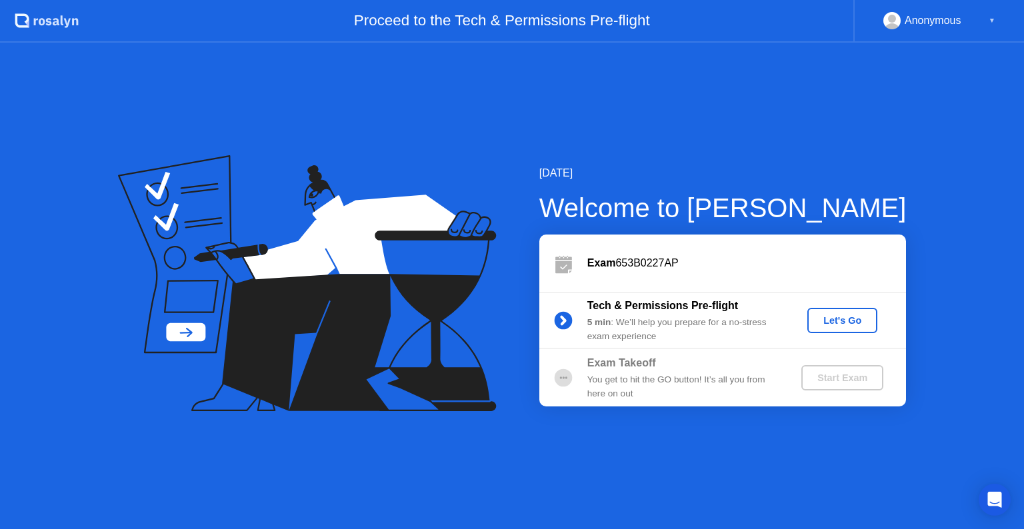
click at [845, 323] on div "Let's Go" at bounding box center [841, 320] width 59 height 11
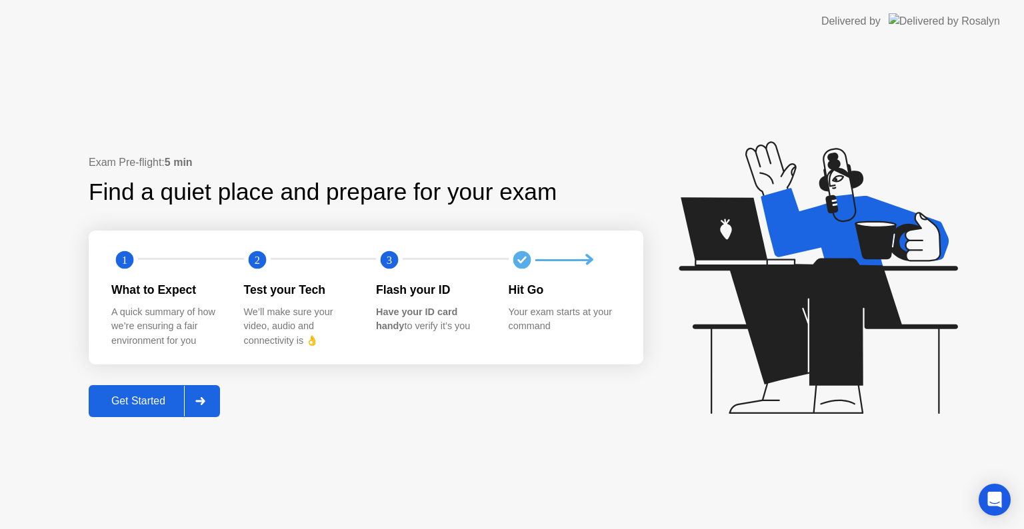
click at [143, 404] on div "Get Started" at bounding box center [138, 401] width 91 height 12
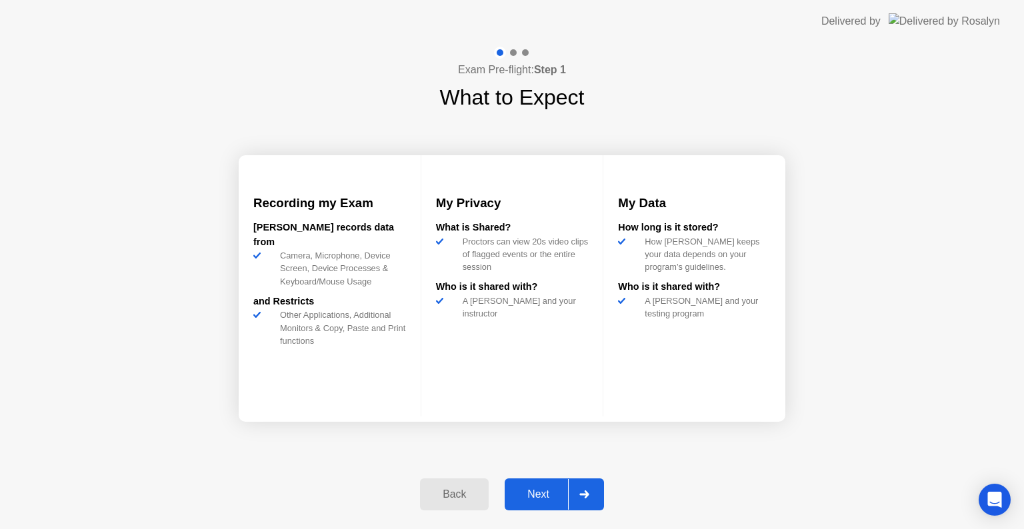
click at [533, 481] on button "Next" at bounding box center [554, 495] width 99 height 32
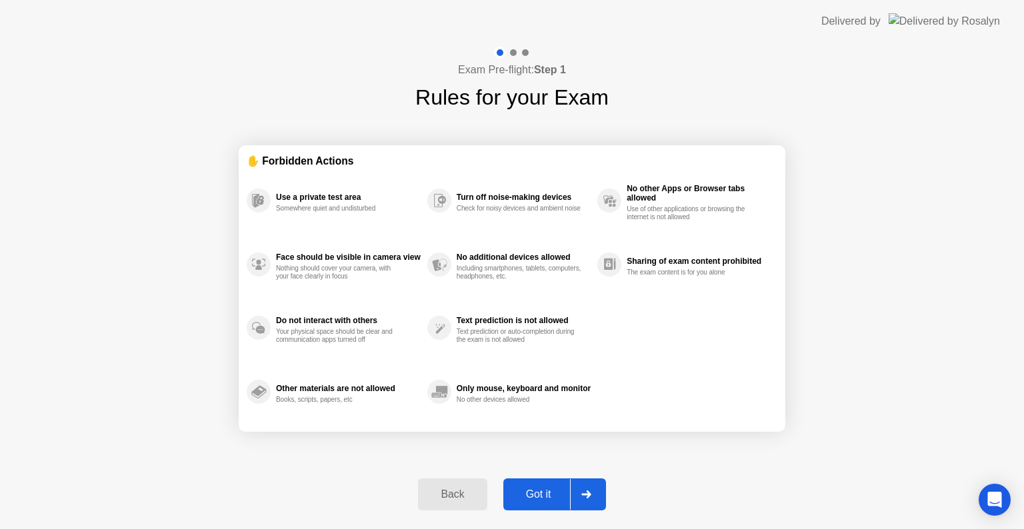
click at [544, 501] on div "Got it" at bounding box center [538, 495] width 63 height 12
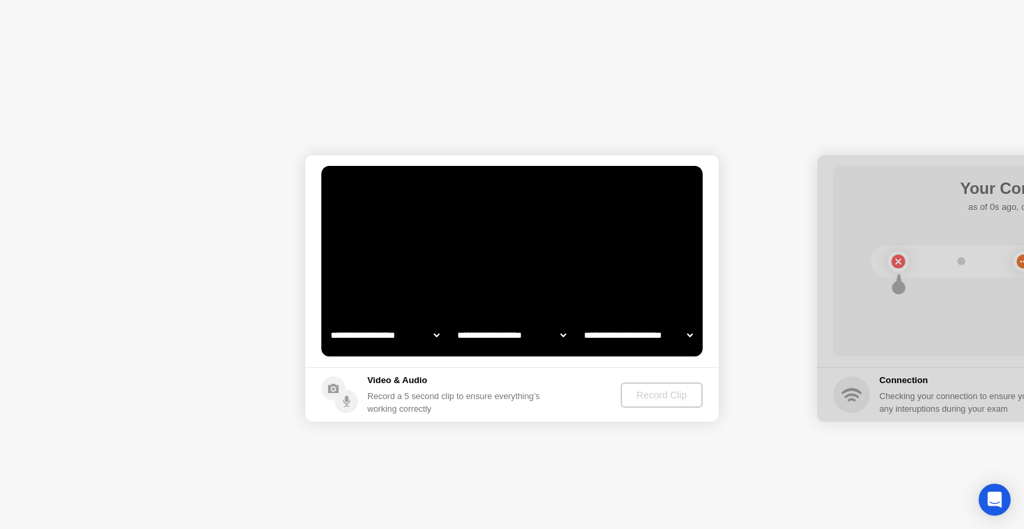
select select "**********"
select select "*******"
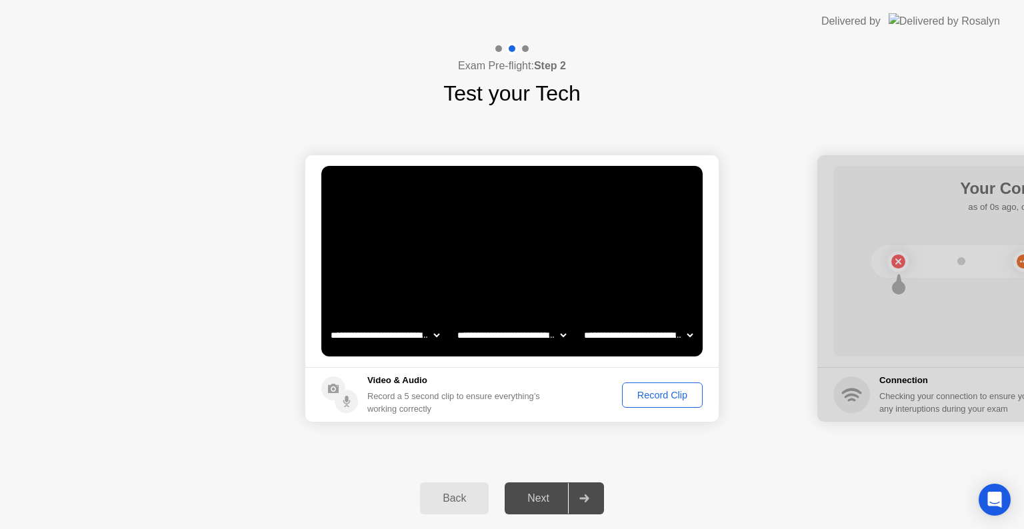
click at [650, 397] on div "Record Clip" at bounding box center [661, 395] width 71 height 11
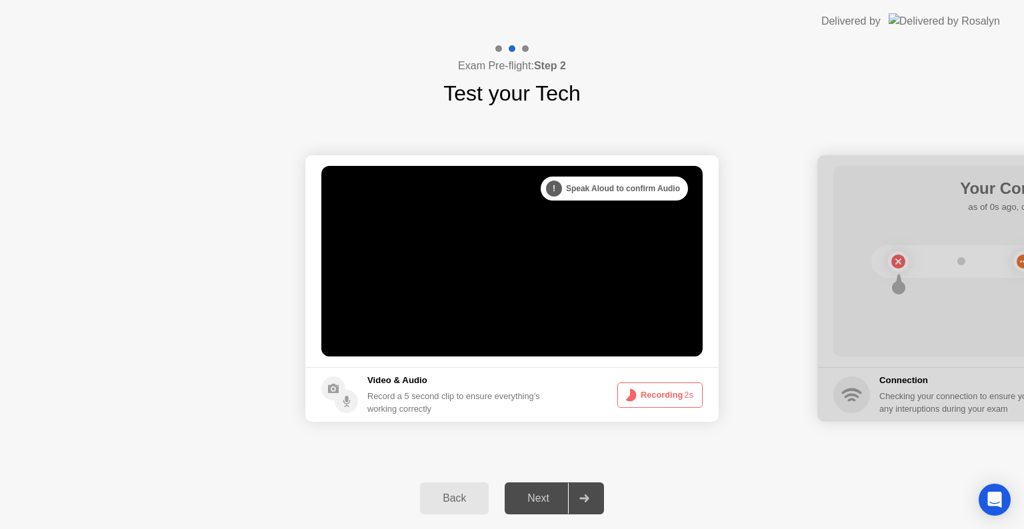
click at [896, 265] on div at bounding box center [1023, 288] width 413 height 267
click at [754, 78] on div "Exam Pre-flight: Step 2 Test your Tech" at bounding box center [512, 76] width 1024 height 67
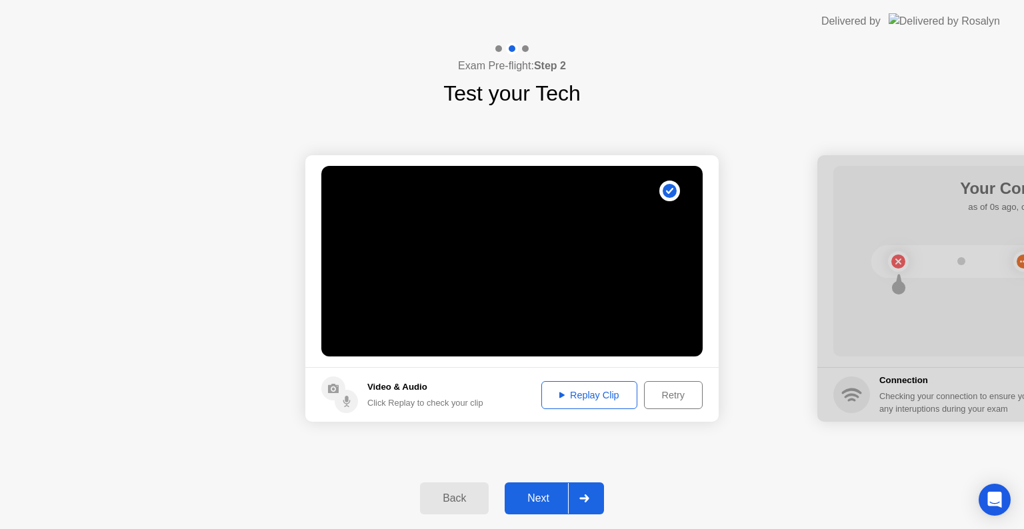
click at [589, 398] on div "Replay Clip" at bounding box center [589, 395] width 87 height 11
click at [533, 498] on div "Next" at bounding box center [538, 499] width 59 height 12
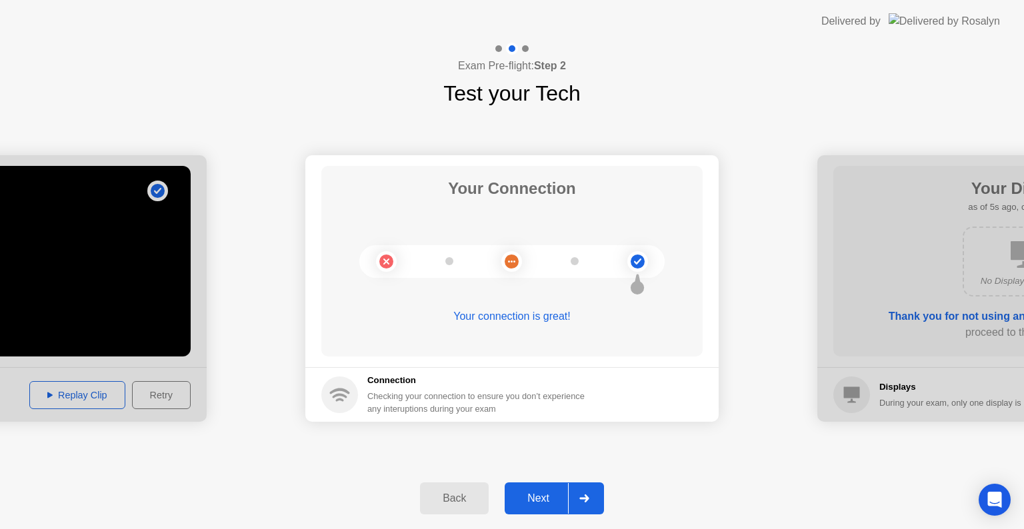
click at [549, 498] on div "Next" at bounding box center [538, 499] width 59 height 12
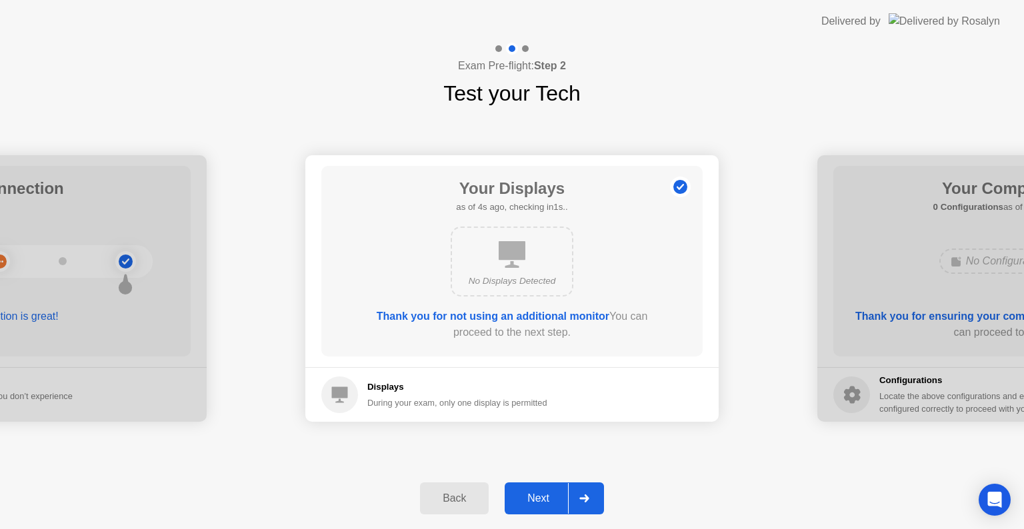
click at [506, 269] on div "No Displays Detected" at bounding box center [512, 262] width 123 height 70
click at [553, 493] on div "Next" at bounding box center [538, 499] width 59 height 12
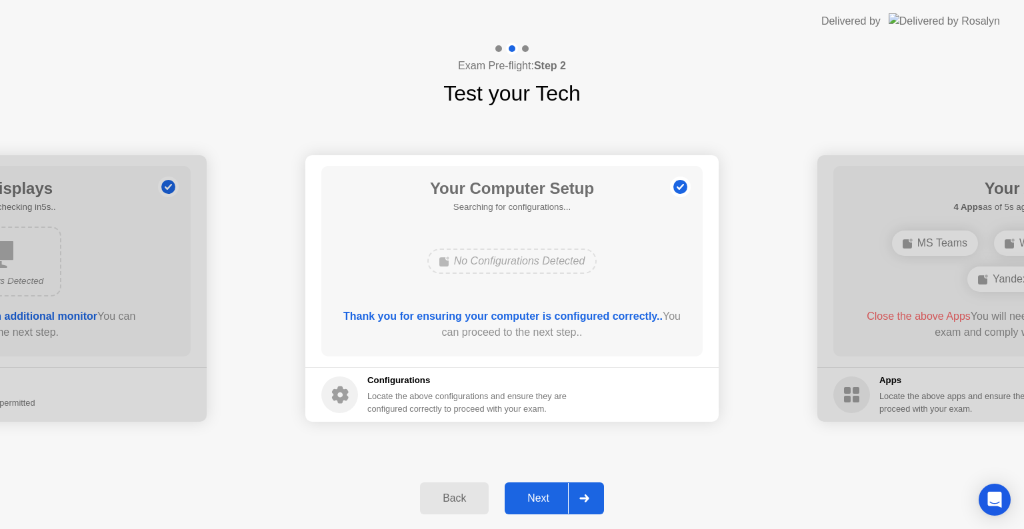
click at [538, 255] on div "No Configurations Detected" at bounding box center [512, 261] width 170 height 25
click at [549, 510] on button "Next" at bounding box center [554, 499] width 99 height 32
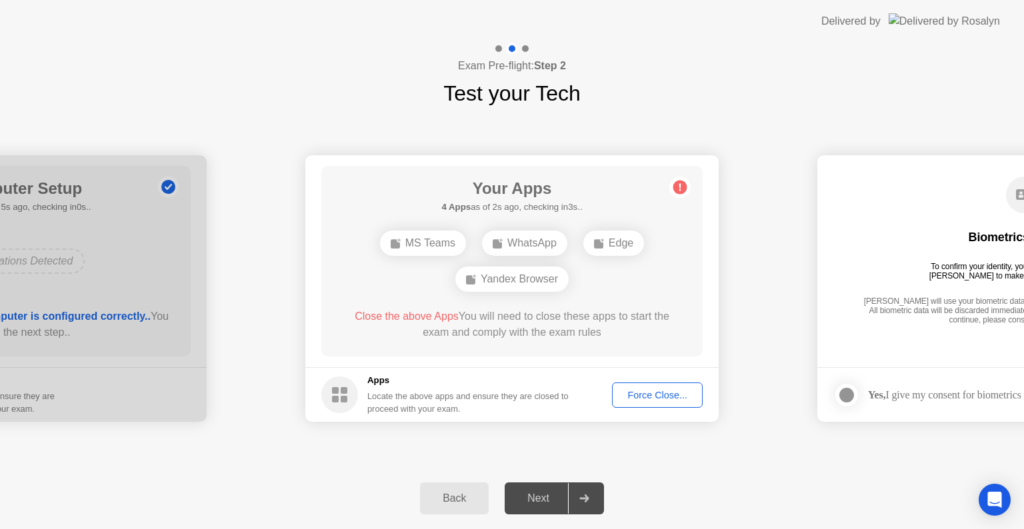
click at [644, 393] on div "Force Close..." at bounding box center [656, 395] width 81 height 11
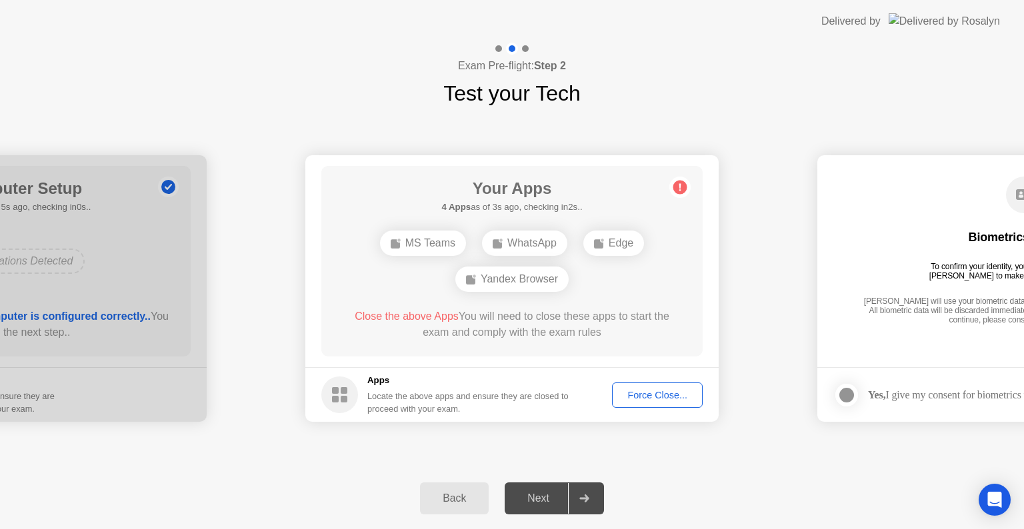
click at [661, 394] on div "Force Close..." at bounding box center [656, 395] width 81 height 11
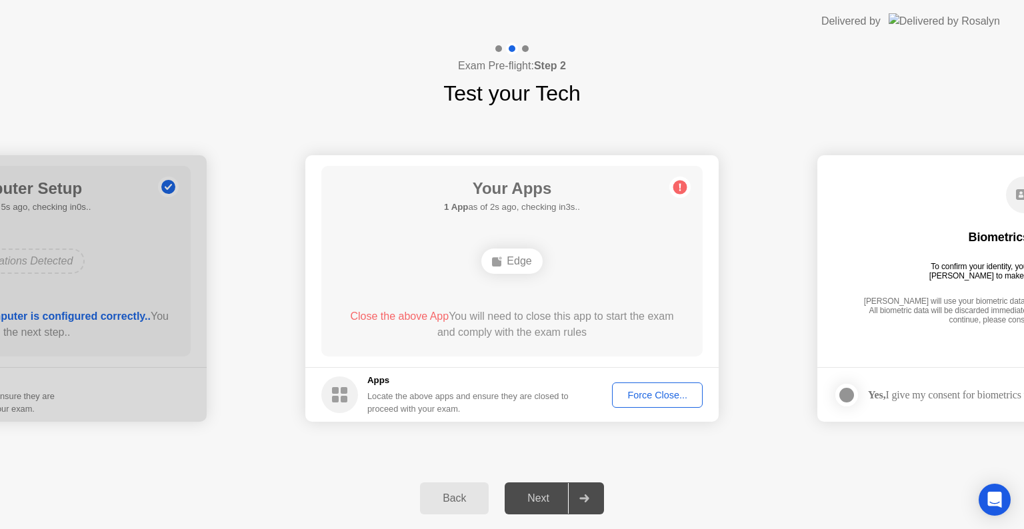
click at [519, 252] on div "Edge" at bounding box center [511, 261] width 61 height 25
click at [661, 395] on div "Force Close..." at bounding box center [656, 395] width 81 height 11
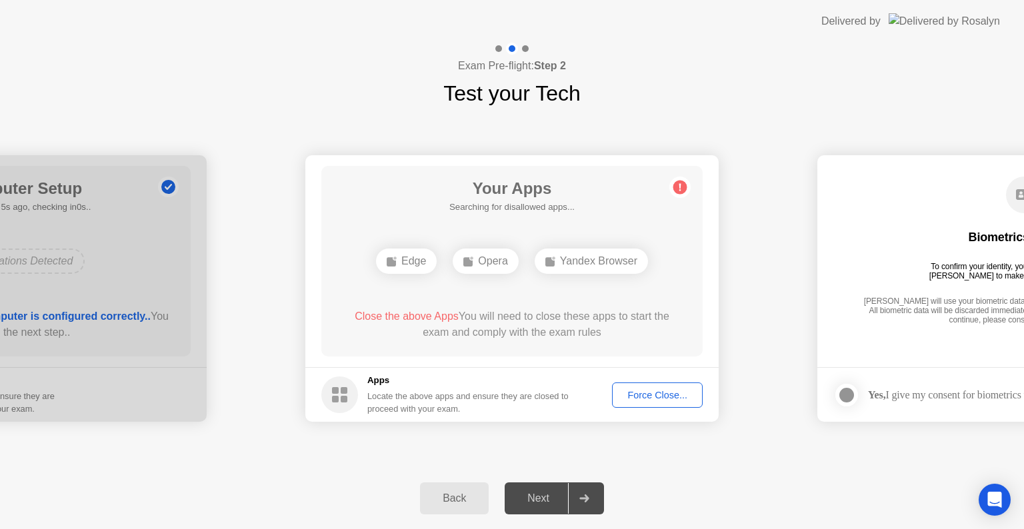
click at [642, 395] on div "Force Close..." at bounding box center [656, 395] width 81 height 11
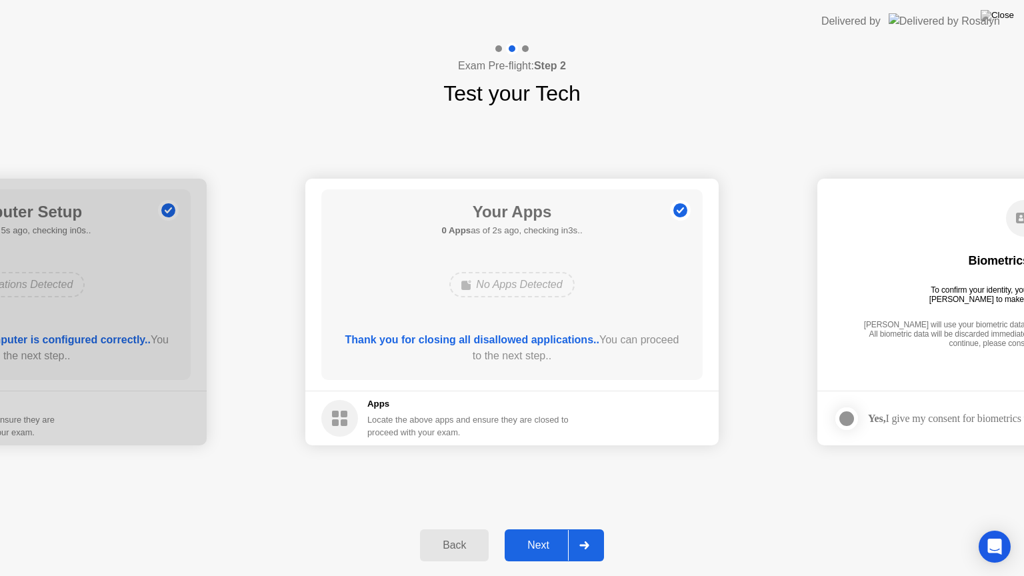
click at [545, 529] on div "Next" at bounding box center [538, 545] width 59 height 12
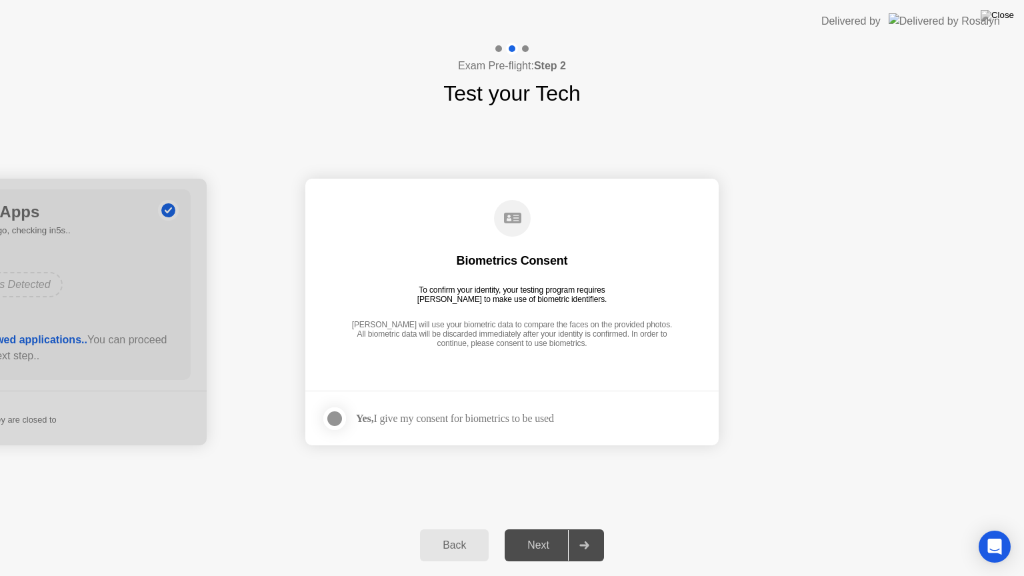
click at [339, 415] on div at bounding box center [335, 419] width 16 height 16
click at [535, 529] on div "Next" at bounding box center [538, 545] width 59 height 12
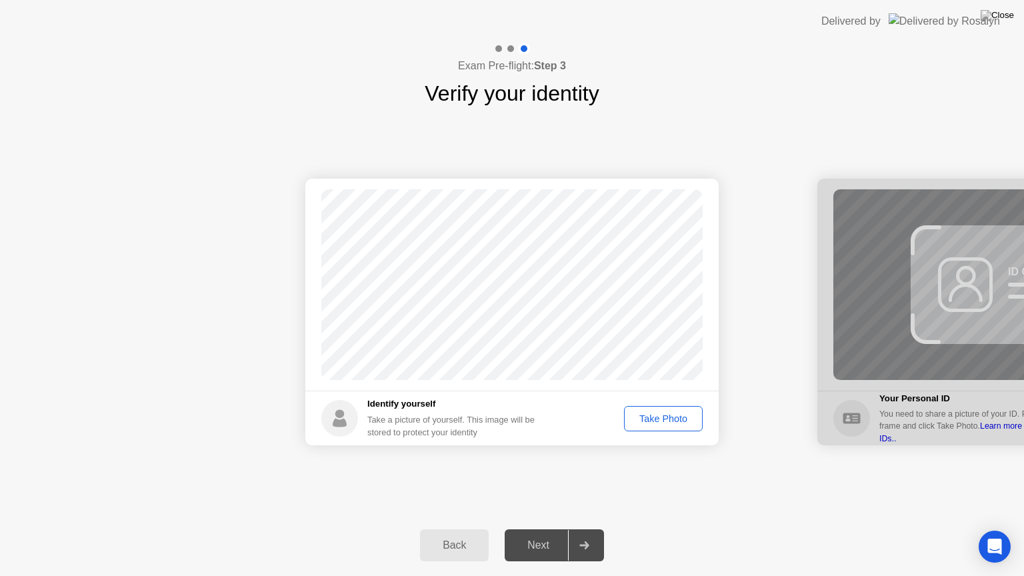
click at [656, 421] on div "Take Photo" at bounding box center [662, 418] width 69 height 11
click at [677, 416] on div "Retake" at bounding box center [672, 418] width 52 height 11
click at [677, 416] on div "Take Photo" at bounding box center [662, 418] width 69 height 11
click at [666, 420] on div "Retake" at bounding box center [672, 418] width 52 height 11
click at [655, 428] on button "Take Photo" at bounding box center [663, 418] width 79 height 25
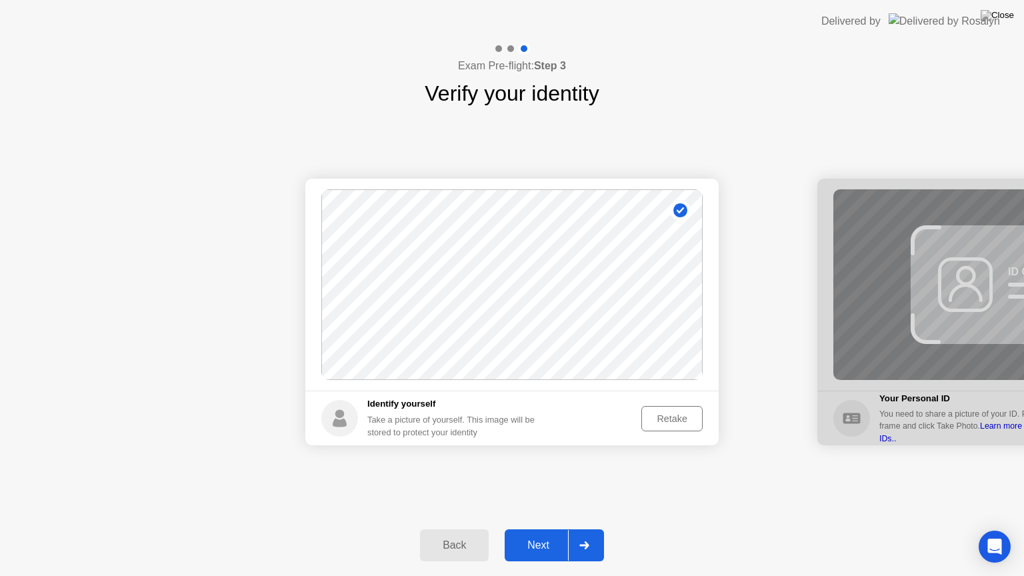
click at [547, 529] on div "Next" at bounding box center [538, 545] width 59 height 12
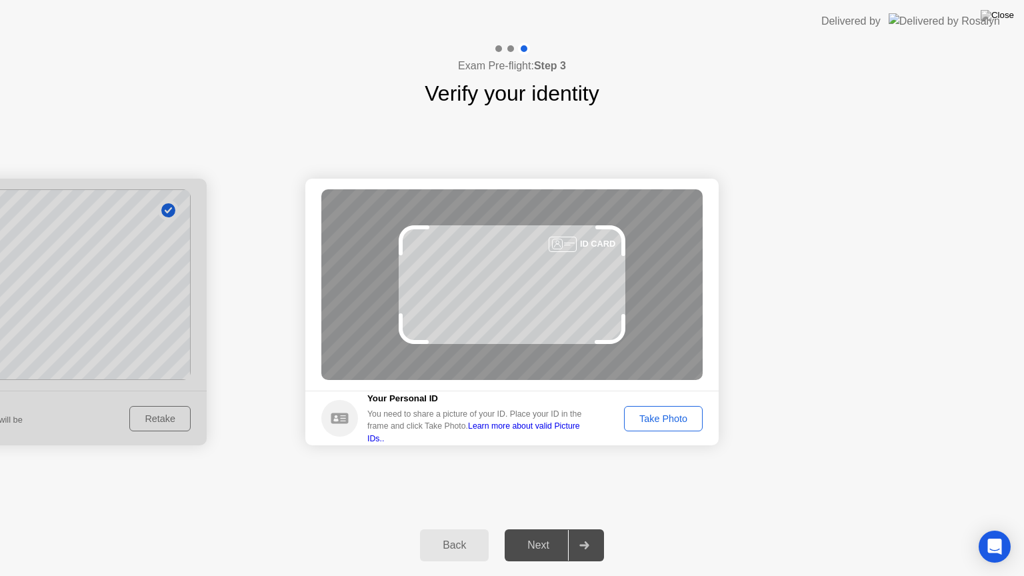
click at [647, 416] on div "Take Photo" at bounding box center [662, 418] width 69 height 11
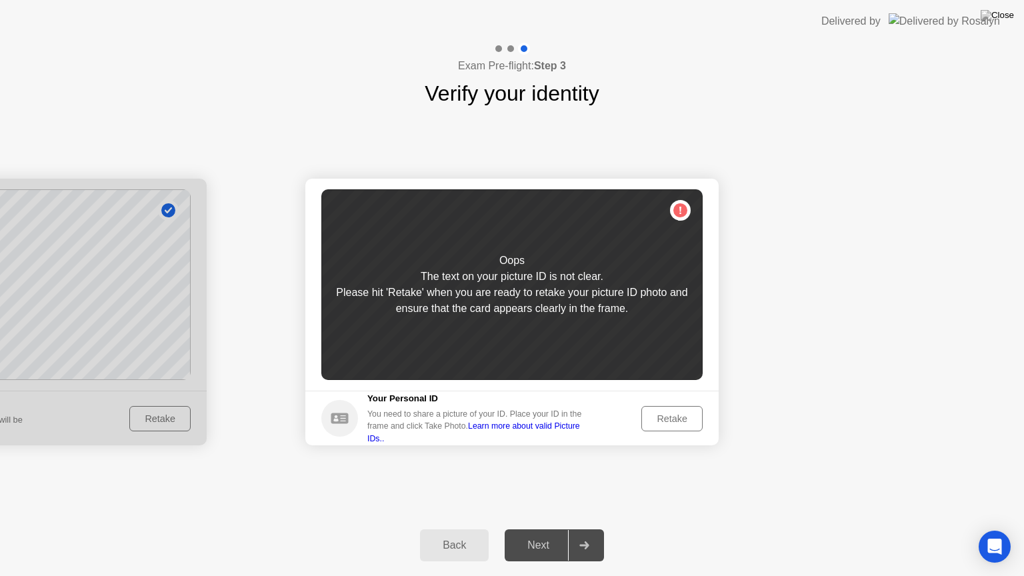
click at [647, 416] on div "Retake" at bounding box center [672, 418] width 52 height 11
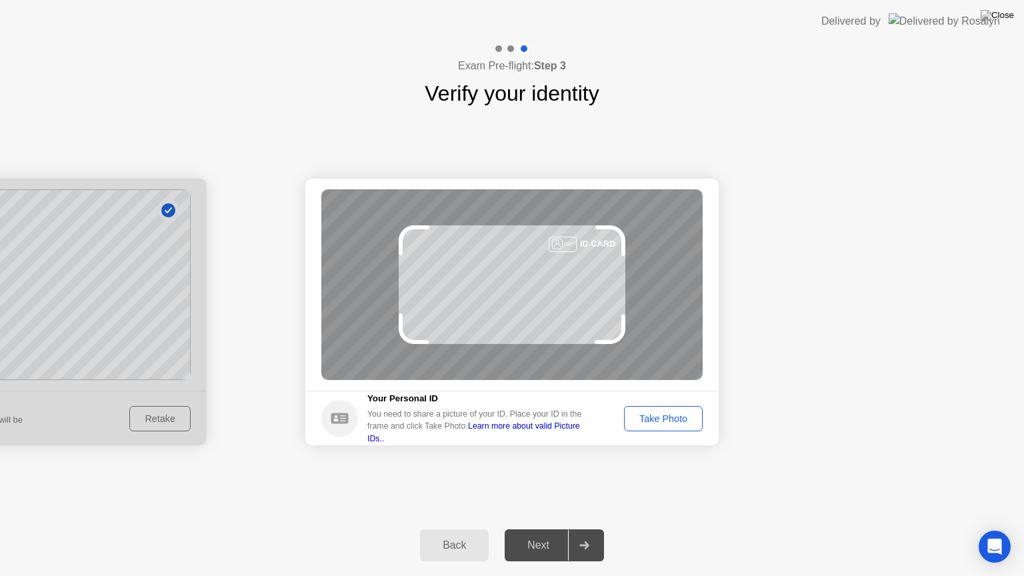
click at [647, 416] on div "Take Photo" at bounding box center [662, 418] width 69 height 11
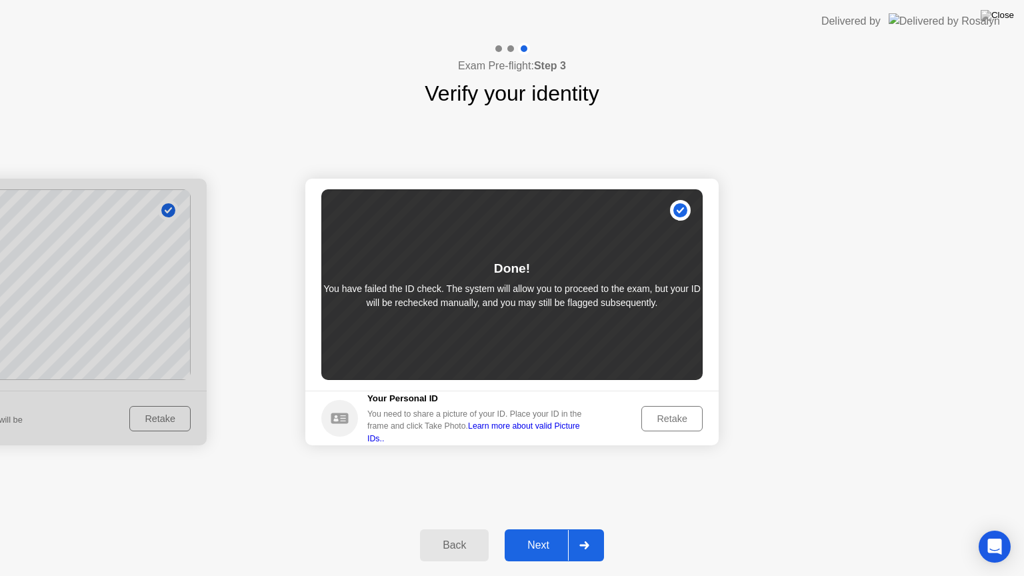
click at [537, 529] on div "Next" at bounding box center [538, 545] width 59 height 12
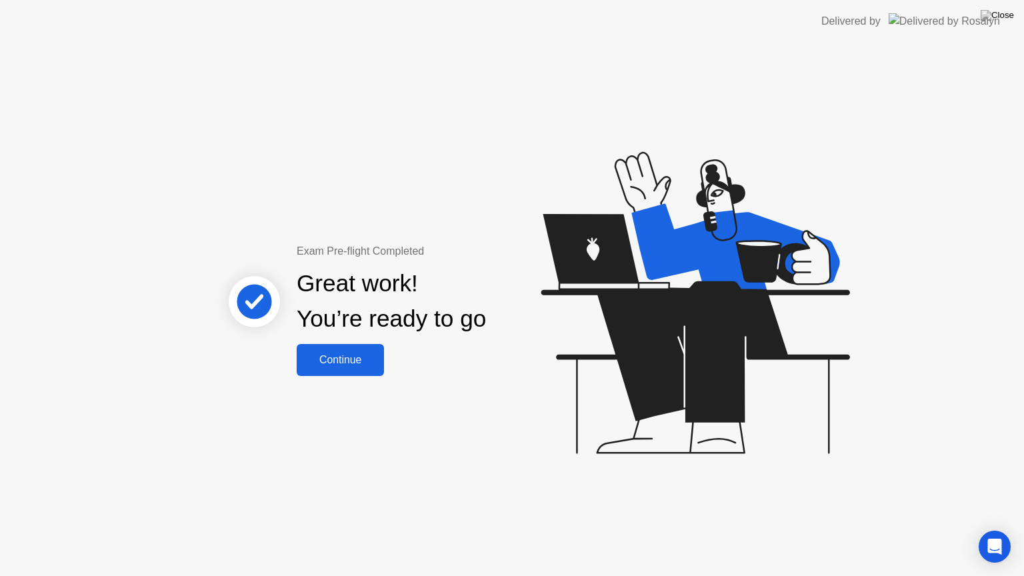
click at [364, 365] on div "Continue" at bounding box center [340, 360] width 79 height 12
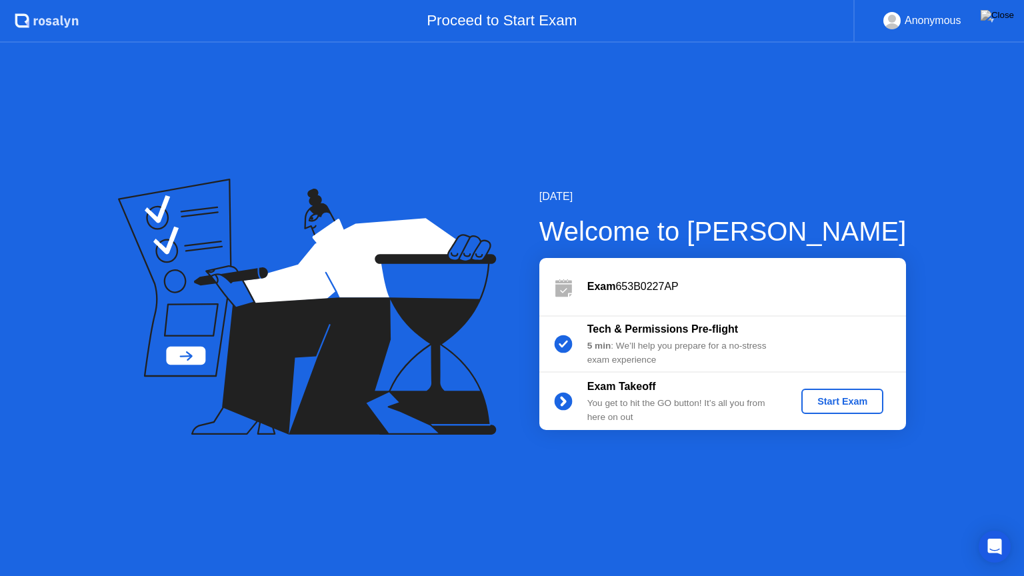
click at [845, 396] on div "Start Exam" at bounding box center [841, 401] width 71 height 11
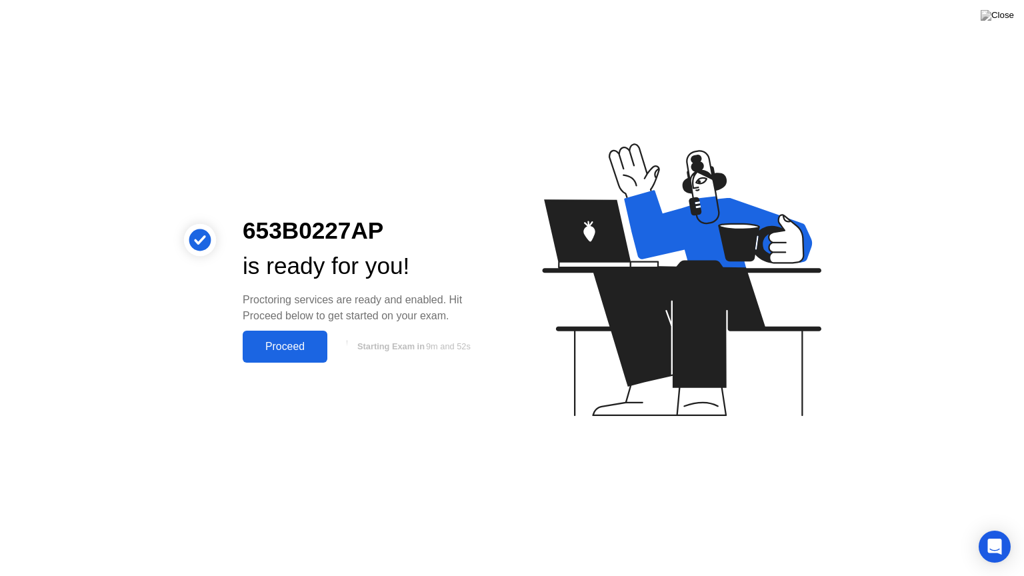
click at [295, 345] on div "Proceed" at bounding box center [285, 347] width 77 height 12
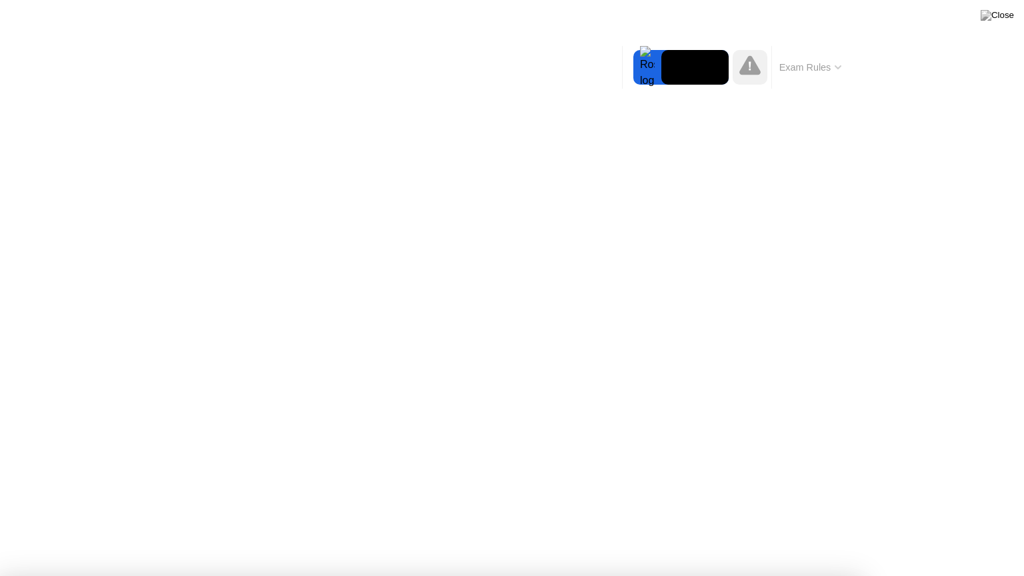
click at [1008, 529] on div at bounding box center [512, 576] width 1024 height 0
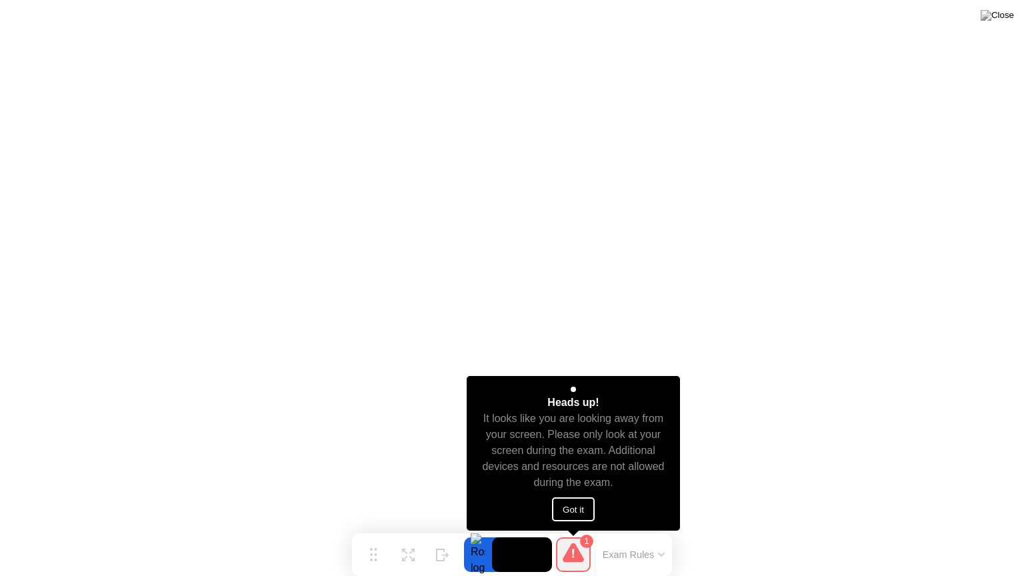
click at [568, 515] on button "Got it" at bounding box center [573, 509] width 43 height 24
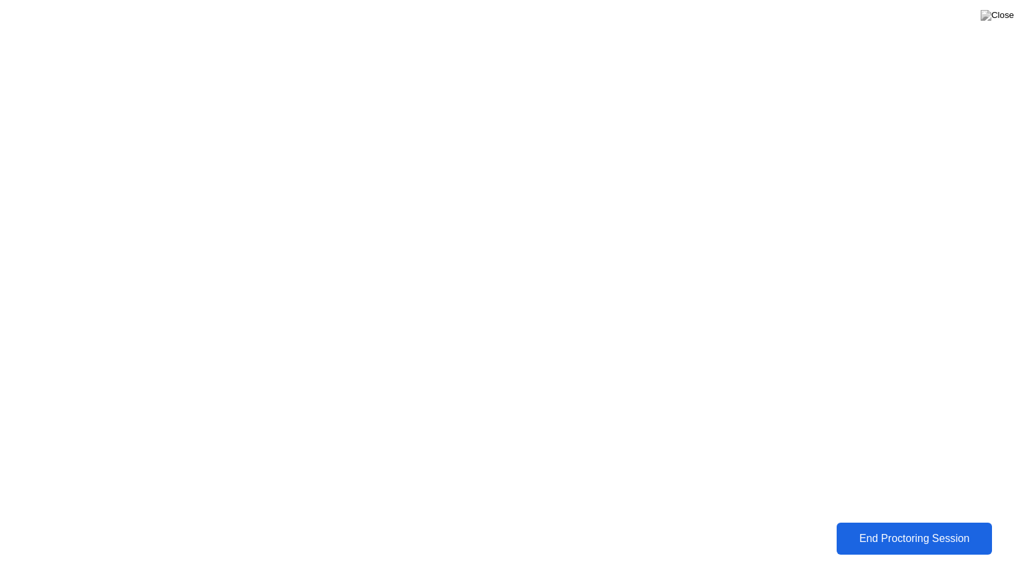
click at [926, 528] on button "End Proctoring Session" at bounding box center [913, 539] width 155 height 32
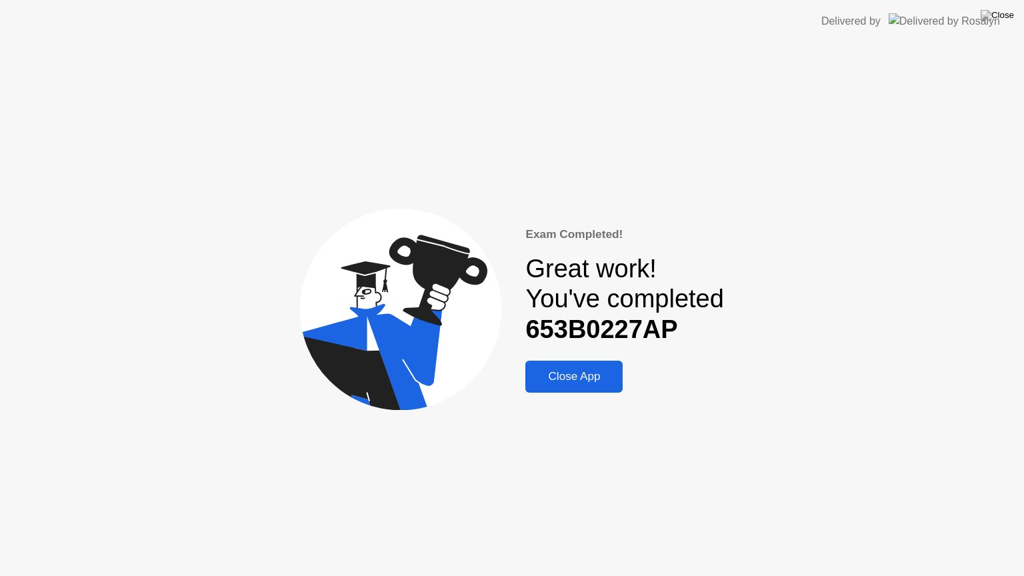
click at [584, 378] on div "Close App" at bounding box center [573, 376] width 89 height 13
